Goal: Transaction & Acquisition: Purchase product/service

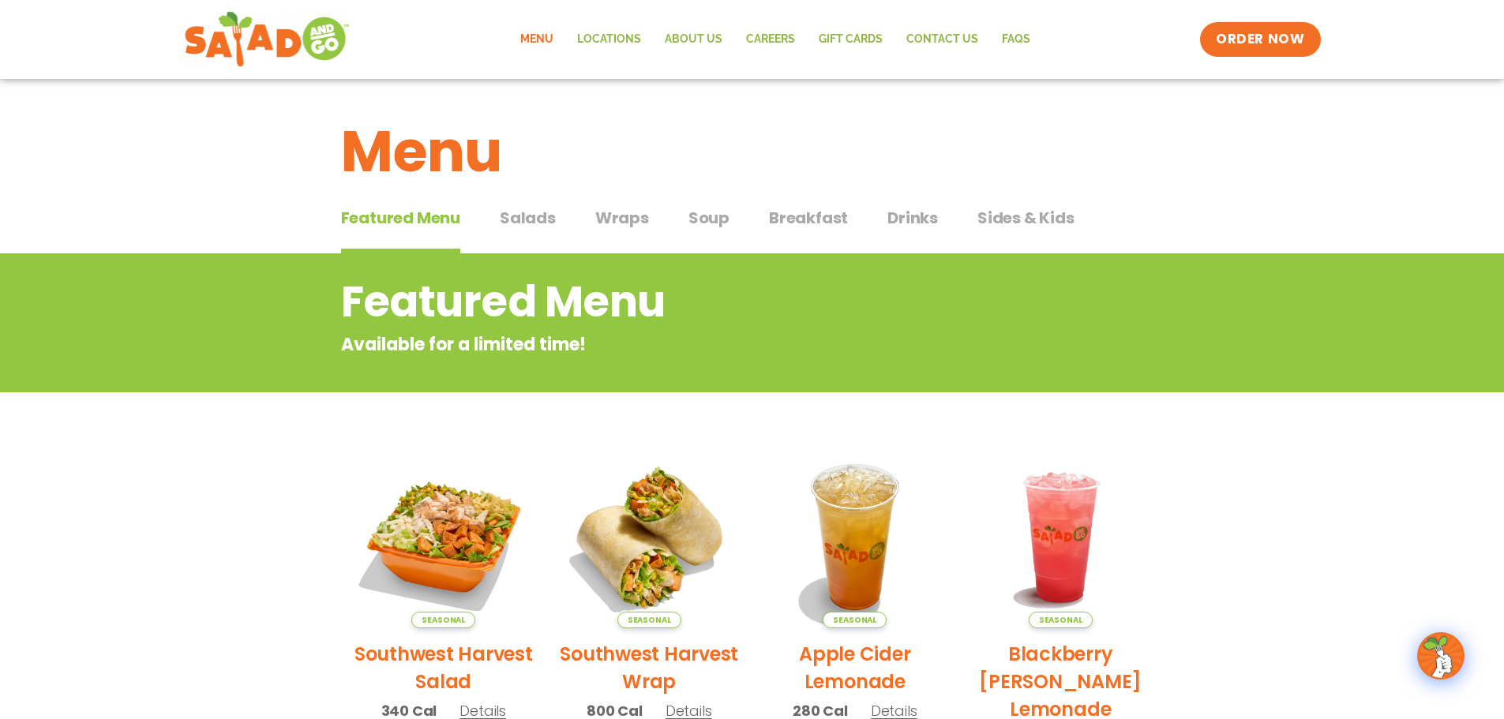
click at [542, 35] on link "Menu" at bounding box center [536, 39] width 57 height 36
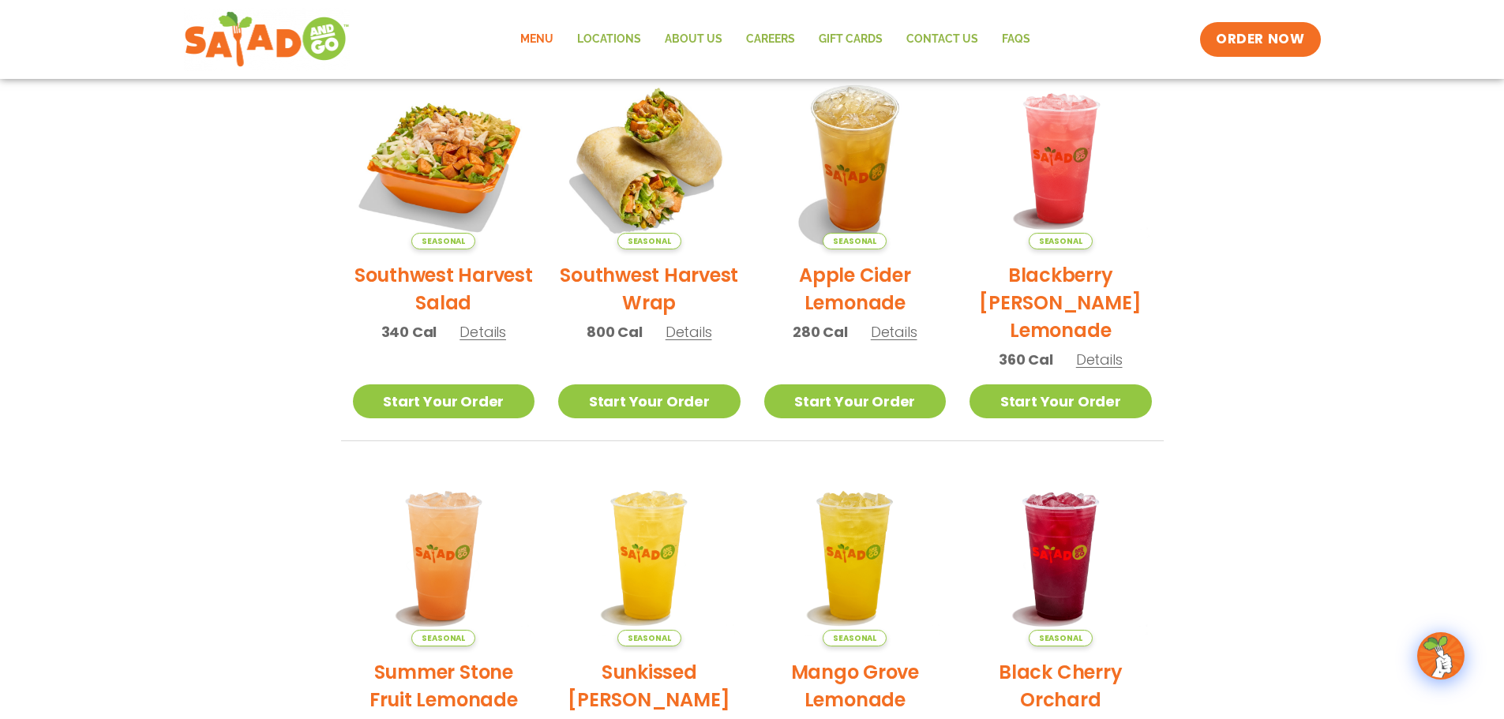
scroll to position [373, 0]
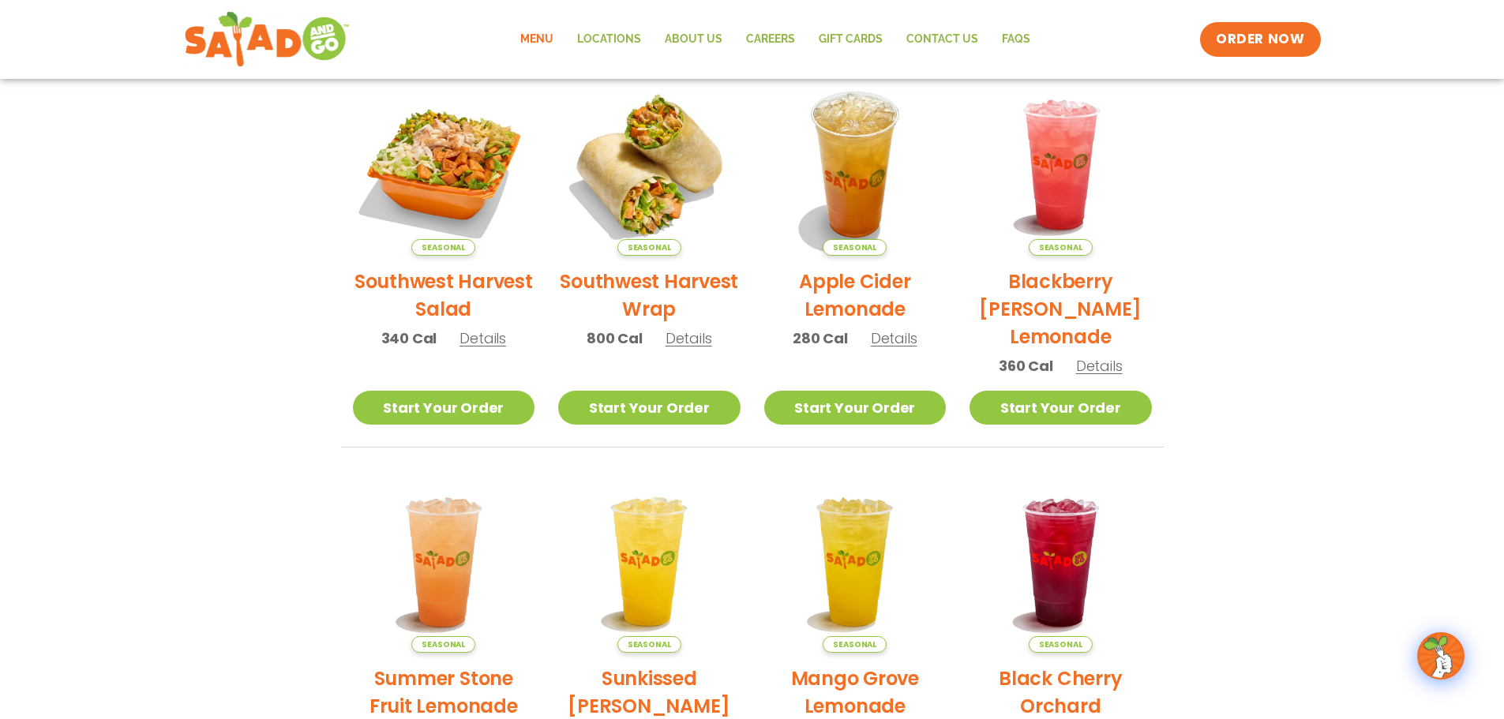
click at [556, 36] on link "Menu" at bounding box center [536, 39] width 57 height 36
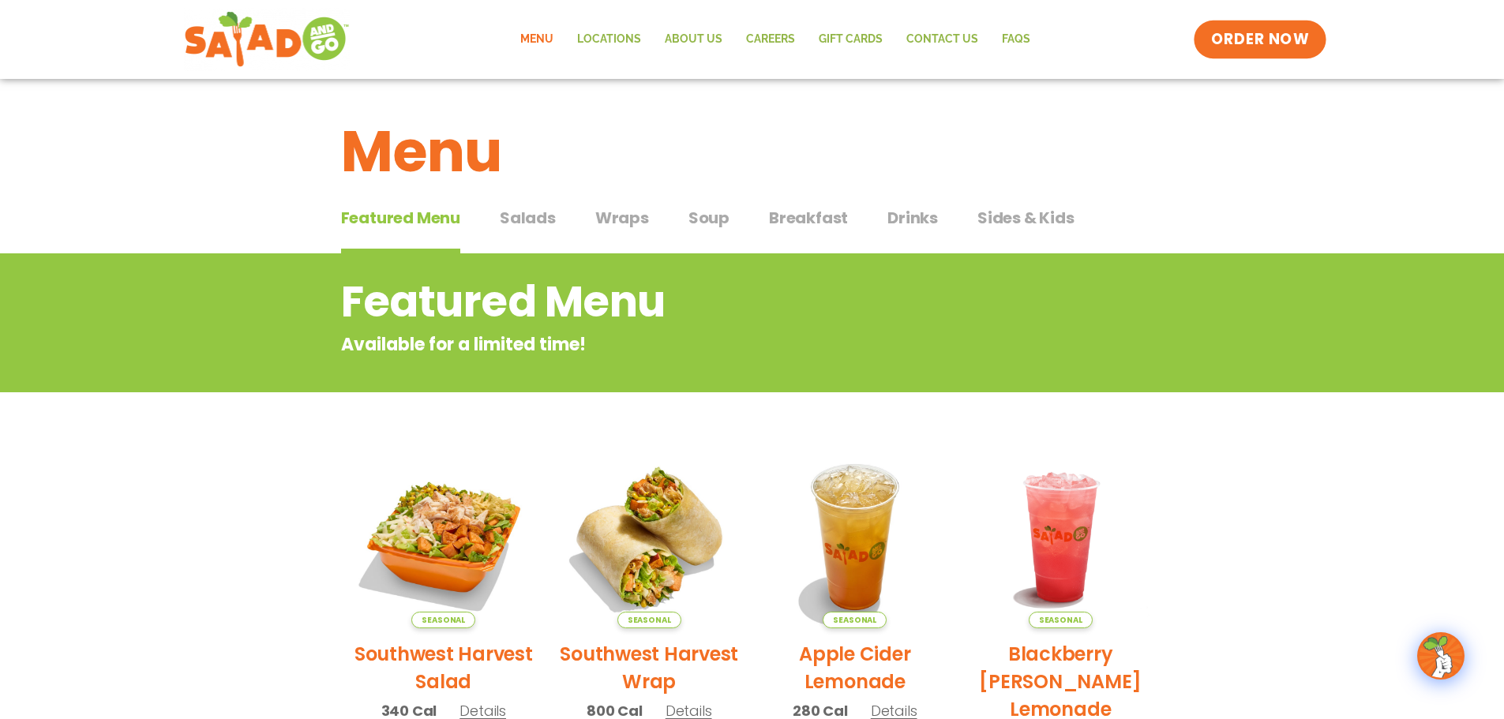
click at [1263, 43] on span "ORDER NOW" at bounding box center [1260, 39] width 98 height 21
